Goal: Task Accomplishment & Management: Manage account settings

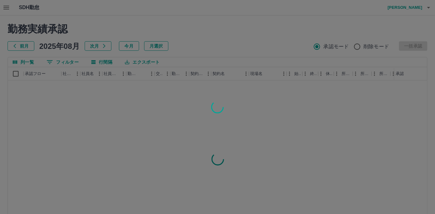
click at [5, 9] on div at bounding box center [217, 107] width 435 height 214
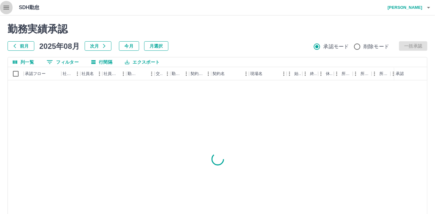
click at [5, 9] on icon "button" at bounding box center [6, 8] width 6 height 4
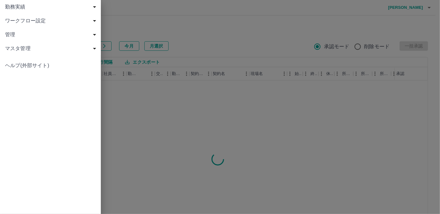
click at [6, 8] on span "勤務実績" at bounding box center [51, 7] width 93 height 8
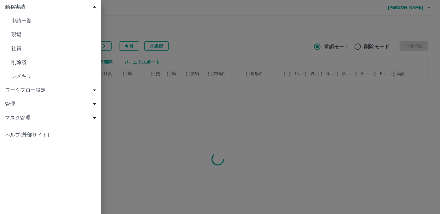
drag, startPoint x: 11, startPoint y: 47, endPoint x: 19, endPoint y: 36, distance: 13.8
click at [19, 36] on div "申請一覧 現場 社員 削除済 シメキリ" at bounding box center [50, 48] width 101 height 69
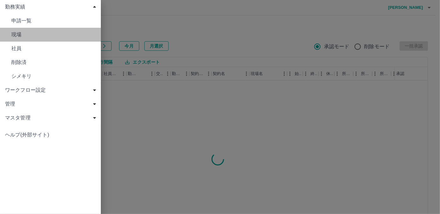
click at [19, 36] on span "現場" at bounding box center [53, 35] width 84 height 8
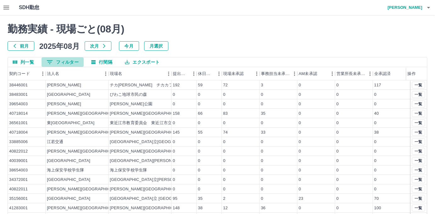
click at [70, 63] on button "0 フィルター" at bounding box center [63, 61] width 42 height 9
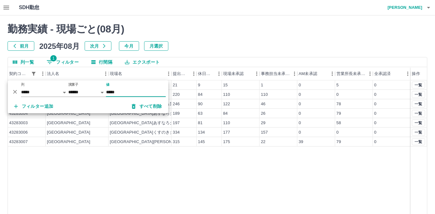
type input "*****"
drag, startPoint x: 217, startPoint y: 164, endPoint x: 217, endPoint y: 169, distance: 5.1
click at [217, 169] on div "43283001 [GEOGRAPHIC_DATA] こども課 21 9 15 1 0 5 0 43283002 [GEOGRAPHIC_DATA] 220 …" at bounding box center [218, 160] width 420 height 161
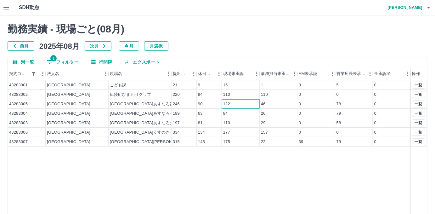
click at [235, 102] on div "122" at bounding box center [241, 103] width 38 height 9
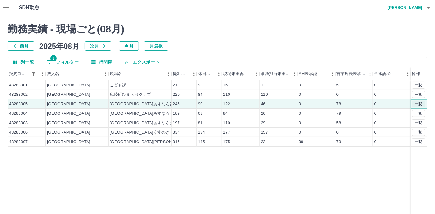
click at [418, 103] on button "一覧" at bounding box center [418, 103] width 13 height 7
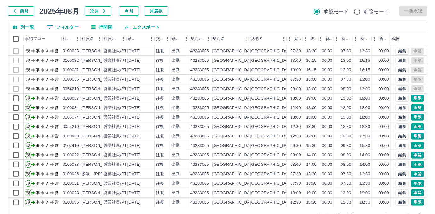
scroll to position [52, 0]
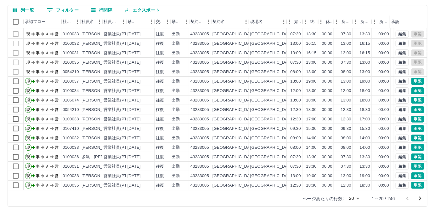
click at [357, 196] on body "SDH勤怠 [PERSON_NAME] 勤務実績承認 前月 [DATE] 次月 今月 月選択 承認モード 削除モード 一括承認 列一覧 0 フィルター 行間隔…" at bounding box center [217, 81] width 435 height 266
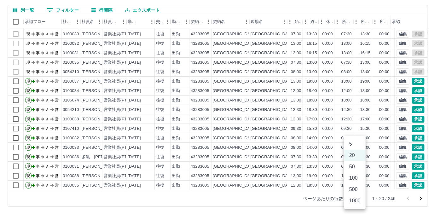
click at [357, 196] on li "1000" at bounding box center [354, 200] width 21 height 11
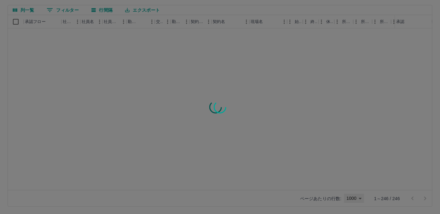
type input "****"
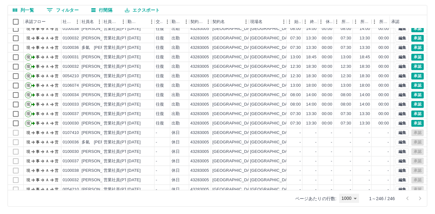
scroll to position [372, 0]
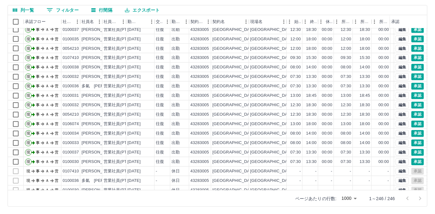
click at [151, 4] on div "勤務実績承認 前月 [DATE] 次月 今月 月選択 承認モード 削除モード 一括承認 列一覧 0 フィルター 行間隔 エクスポート 承認フロー 社員番号 社…" at bounding box center [217, 88] width 435 height 251
click at [147, 8] on button "エクスポート" at bounding box center [142, 9] width 45 height 9
click at [145, 21] on li "CSVダウンロード" at bounding box center [145, 22] width 51 height 11
click at [170, 159] on div "出勤" at bounding box center [179, 161] width 19 height 9
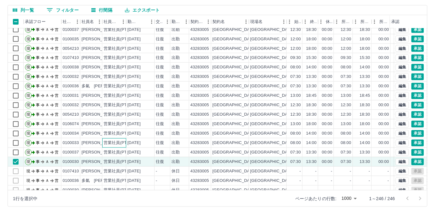
click at [112, 142] on div "営業社員(PT契約)" at bounding box center [120, 143] width 33 height 6
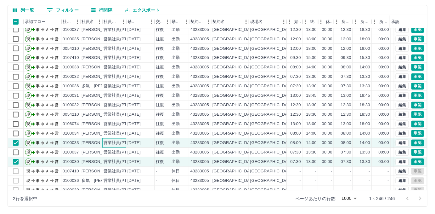
click at [112, 142] on div "営業社員(PT契約)" at bounding box center [120, 143] width 33 height 6
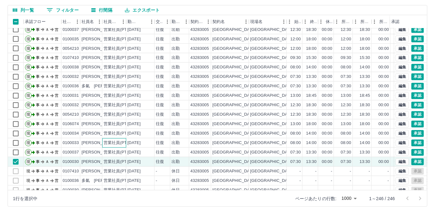
click at [119, 143] on div "営業社員(PT契約)" at bounding box center [120, 143] width 33 height 6
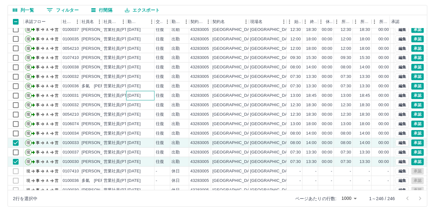
click at [137, 93] on div "[DATE]" at bounding box center [134, 96] width 13 height 6
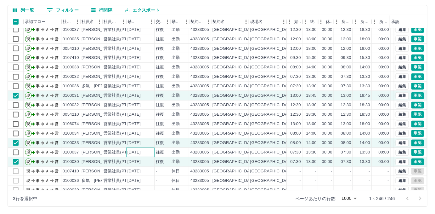
click at [141, 150] on div "[DATE]" at bounding box center [134, 153] width 13 height 6
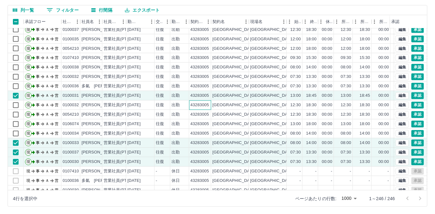
click at [201, 105] on div "43283005" at bounding box center [200, 105] width 19 height 6
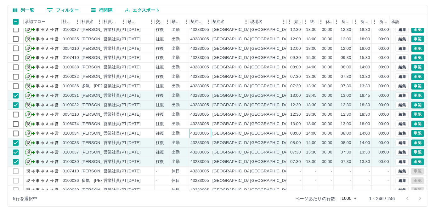
click at [199, 133] on div "43283005" at bounding box center [200, 134] width 19 height 6
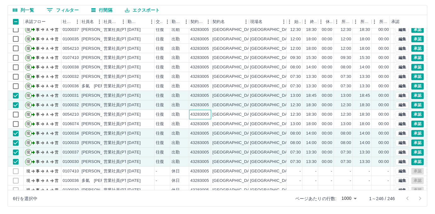
click at [206, 114] on div "43283005" at bounding box center [200, 115] width 19 height 6
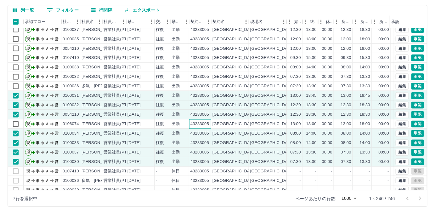
click at [202, 123] on div "43283005" at bounding box center [200, 124] width 19 height 6
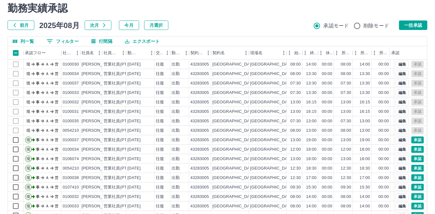
scroll to position [0, 0]
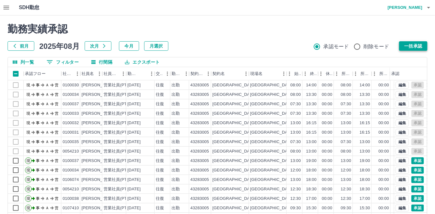
click at [413, 47] on button "一括承認" at bounding box center [413, 45] width 28 height 9
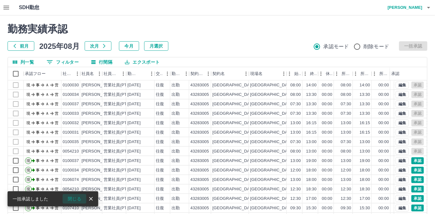
drag, startPoint x: 77, startPoint y: 199, endPoint x: 130, endPoint y: 205, distance: 53.6
click at [77, 198] on button "閉じる" at bounding box center [75, 198] width 24 height 9
